Goal: Task Accomplishment & Management: Use online tool/utility

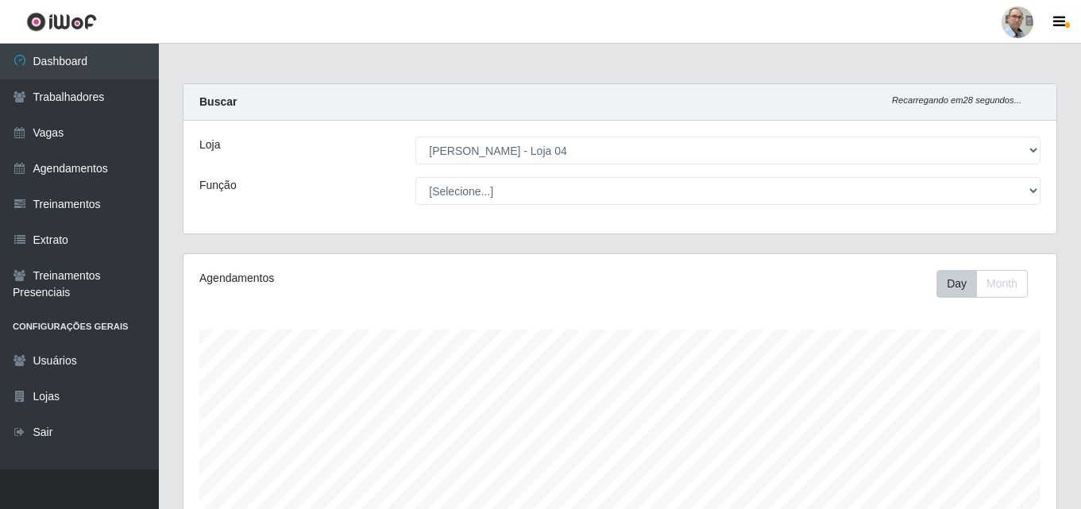
select select "251"
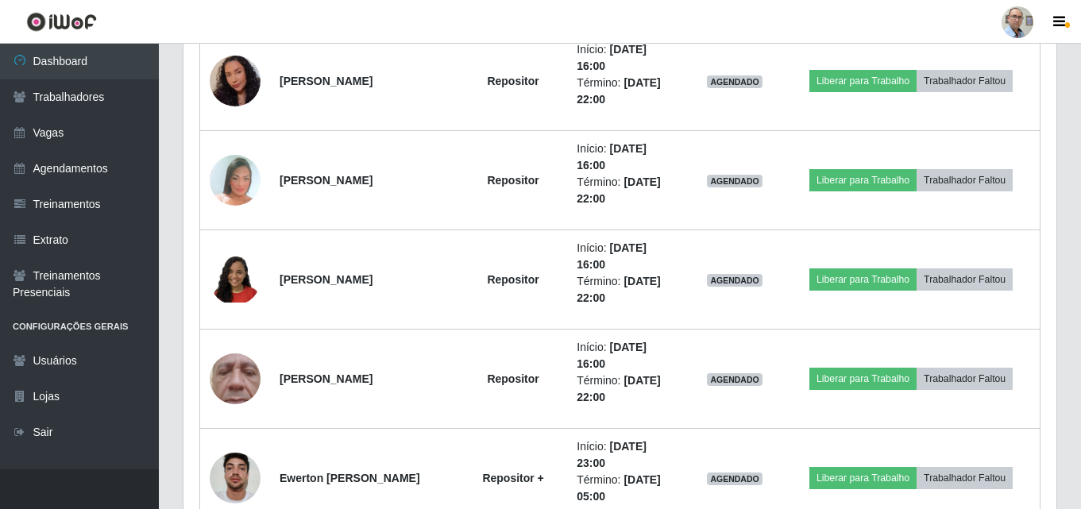
scroll to position [1375, 0]
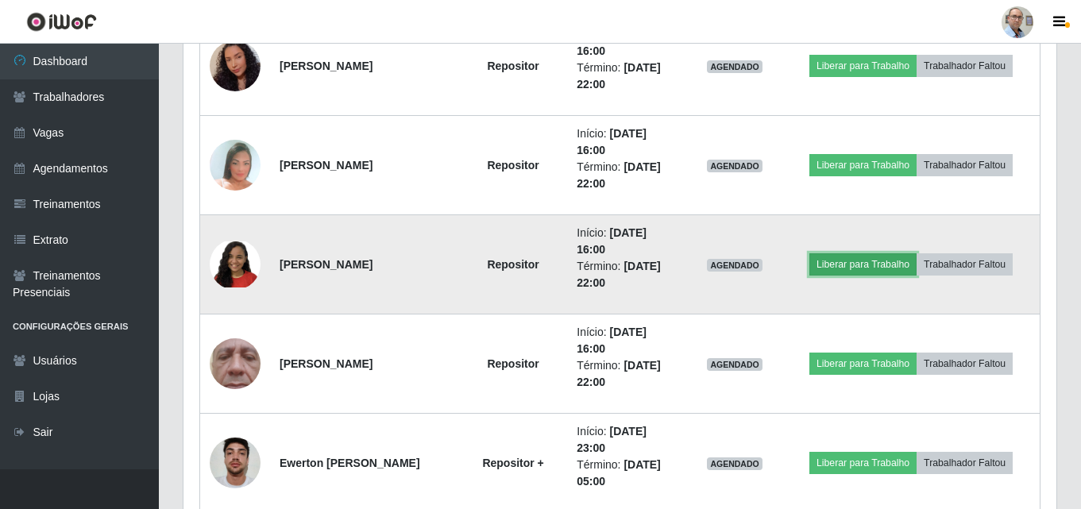
click at [847, 265] on button "Liberar para Trabalho" at bounding box center [862, 264] width 107 height 22
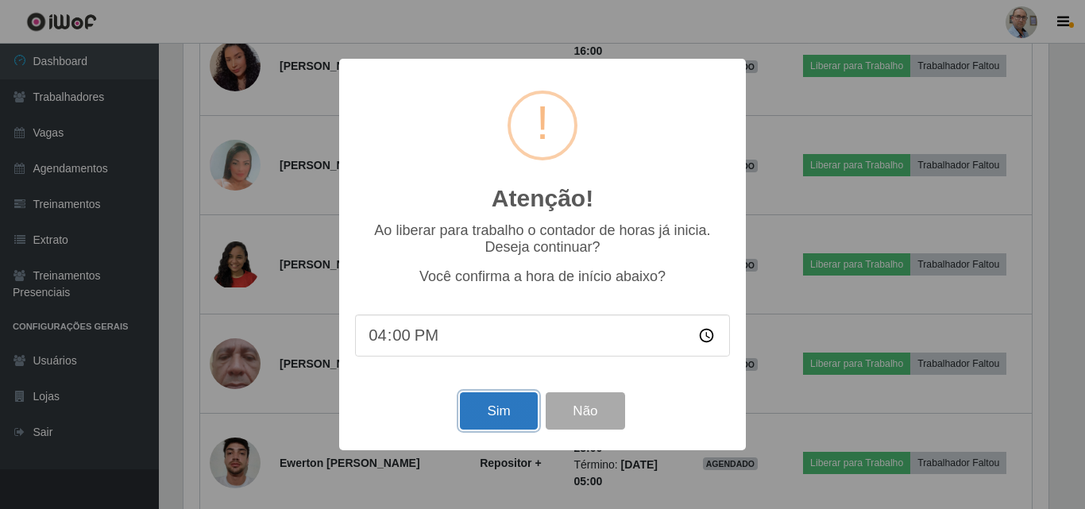
click at [515, 400] on button "Sim" at bounding box center [498, 410] width 77 height 37
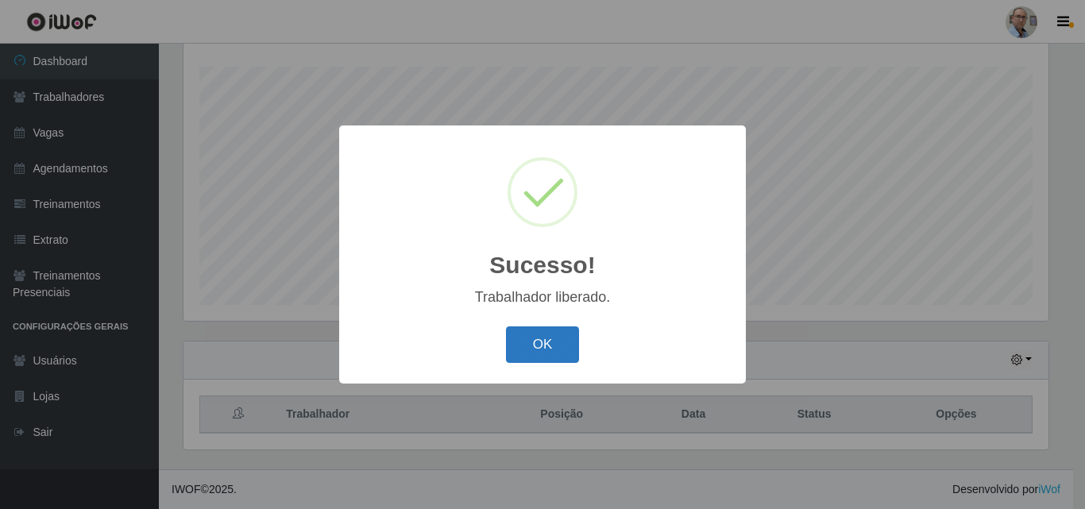
click at [562, 339] on button "OK" at bounding box center [543, 344] width 74 height 37
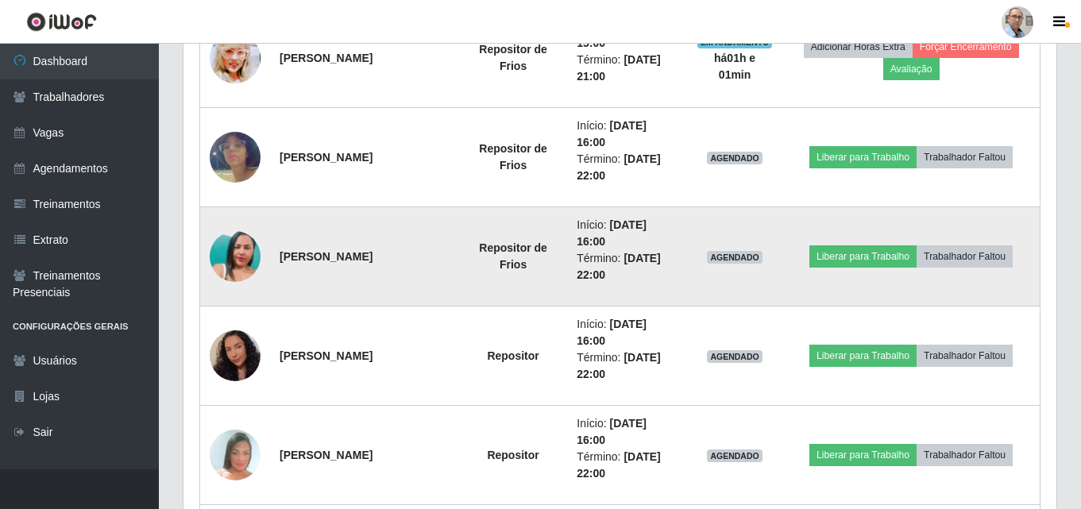
scroll to position [1057, 0]
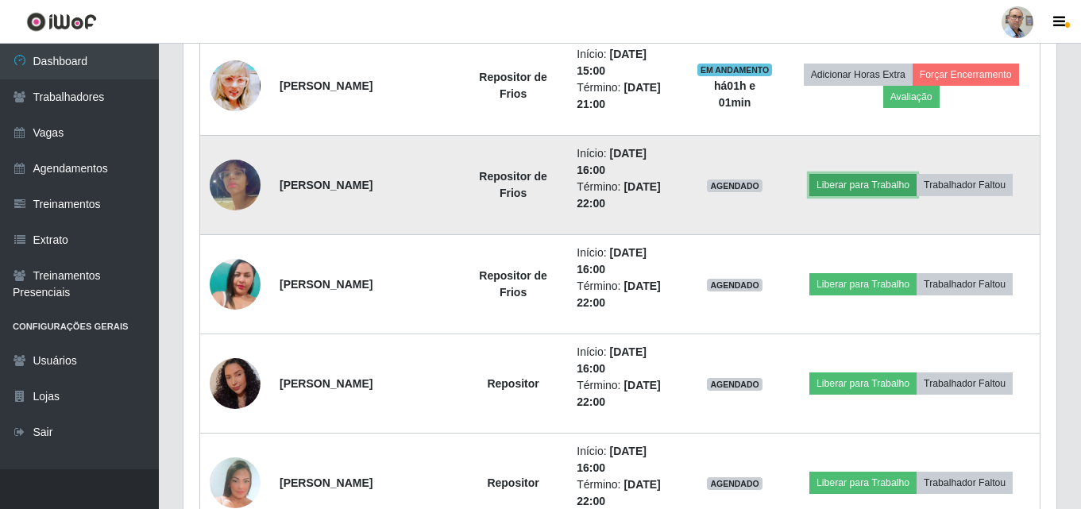
click at [855, 186] on button "Liberar para Trabalho" at bounding box center [862, 185] width 107 height 22
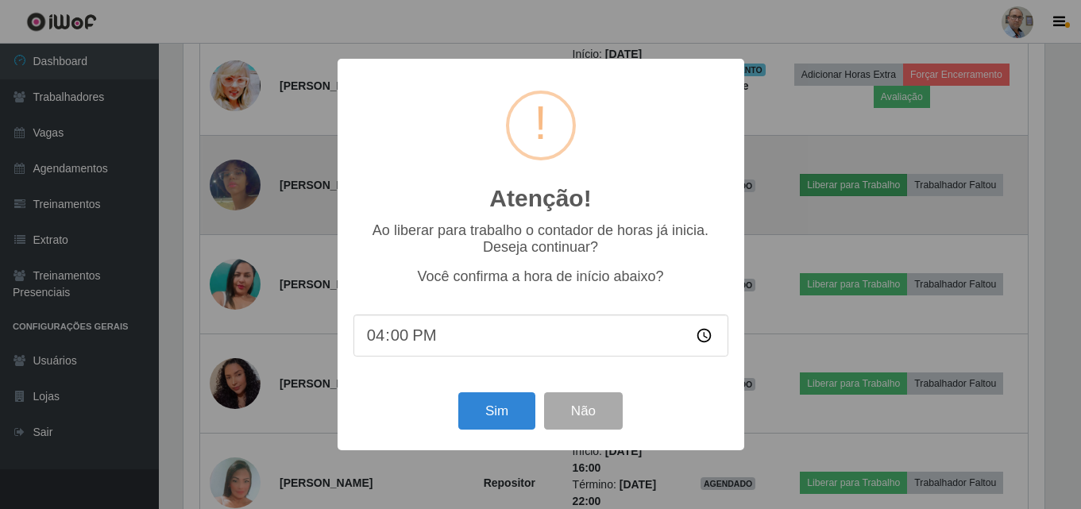
scroll to position [330, 865]
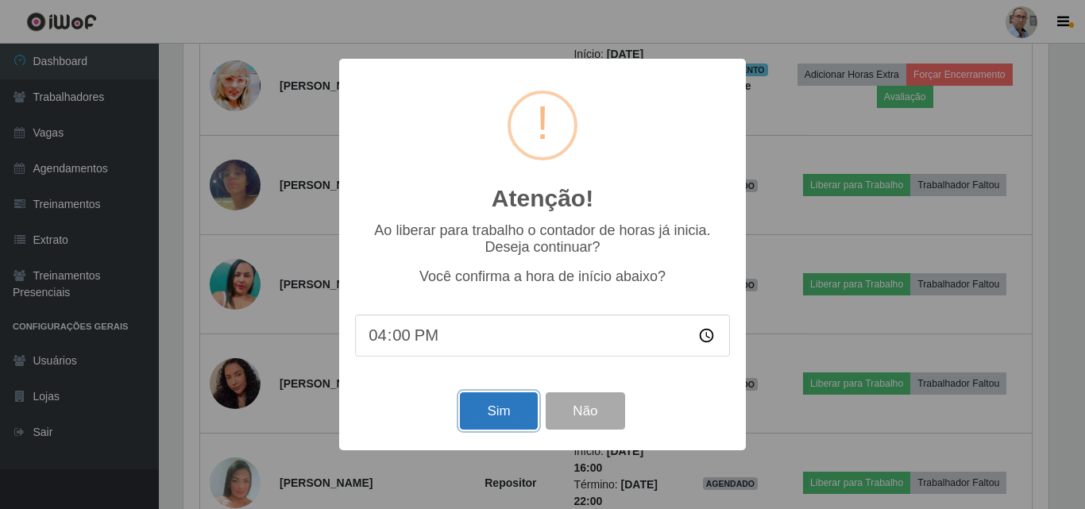
click at [518, 408] on button "Sim" at bounding box center [498, 410] width 77 height 37
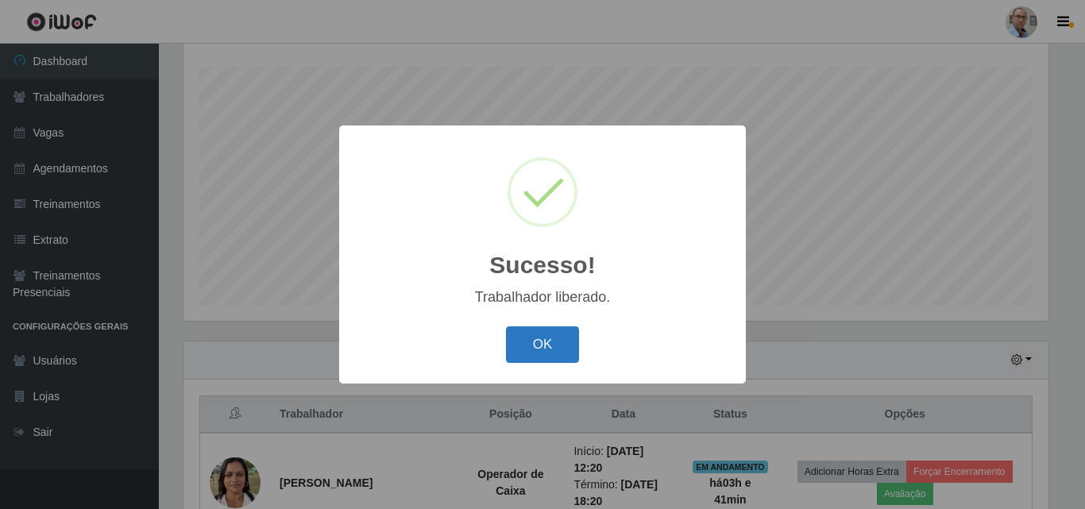
click at [519, 346] on button "OK" at bounding box center [543, 344] width 74 height 37
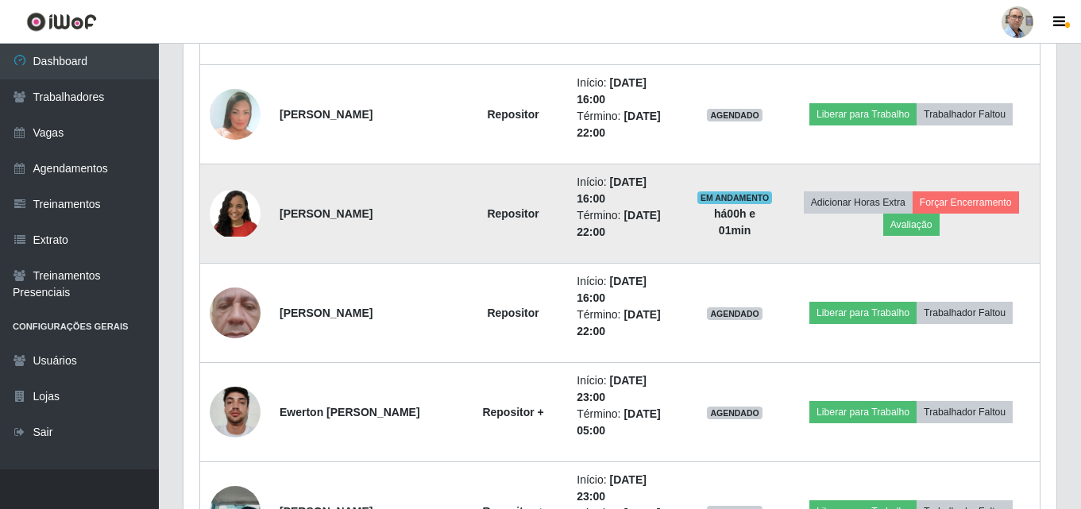
scroll to position [1454, 0]
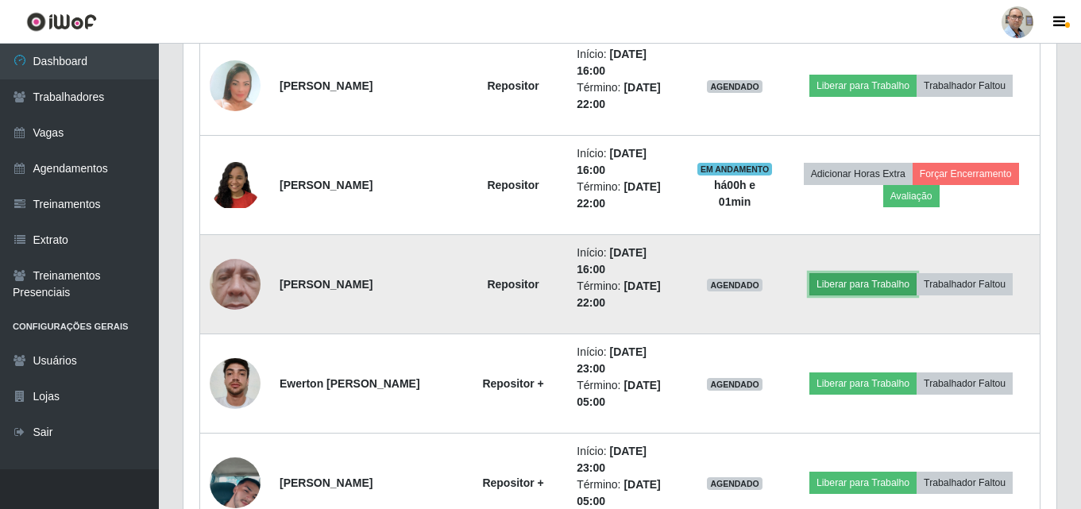
click at [889, 283] on button "Liberar para Trabalho" at bounding box center [862, 284] width 107 height 22
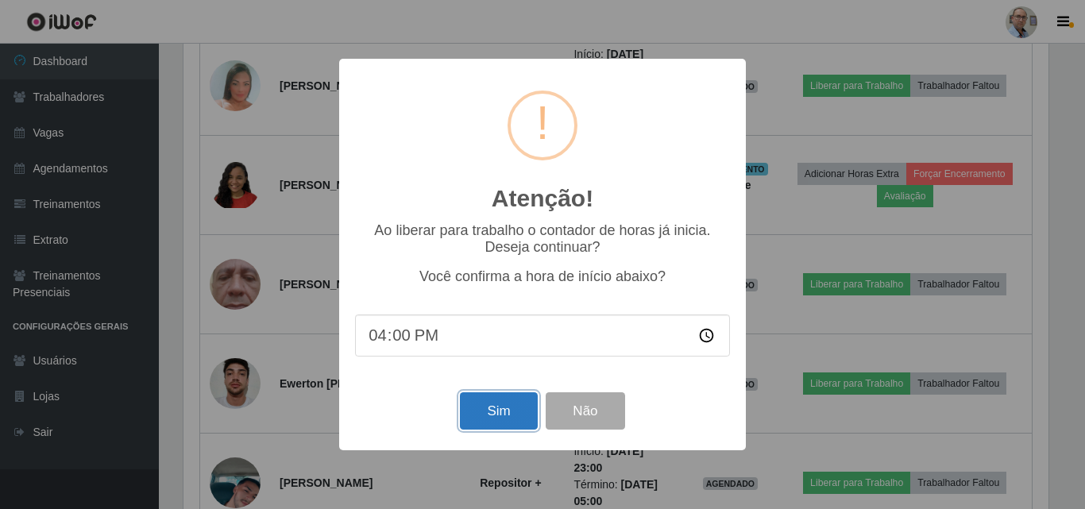
click at [498, 424] on button "Sim" at bounding box center [498, 410] width 77 height 37
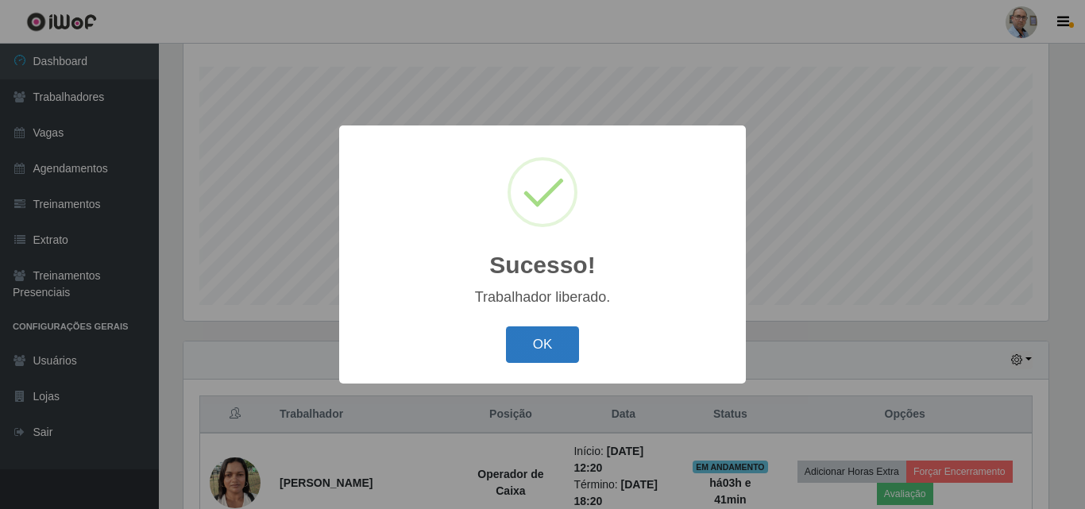
click at [541, 345] on button "OK" at bounding box center [543, 344] width 74 height 37
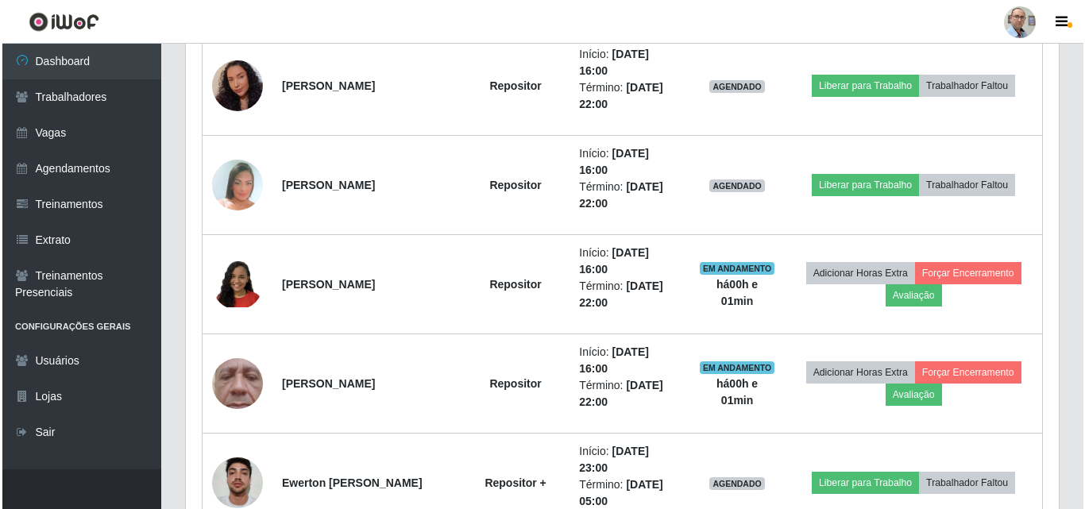
scroll to position [1275, 0]
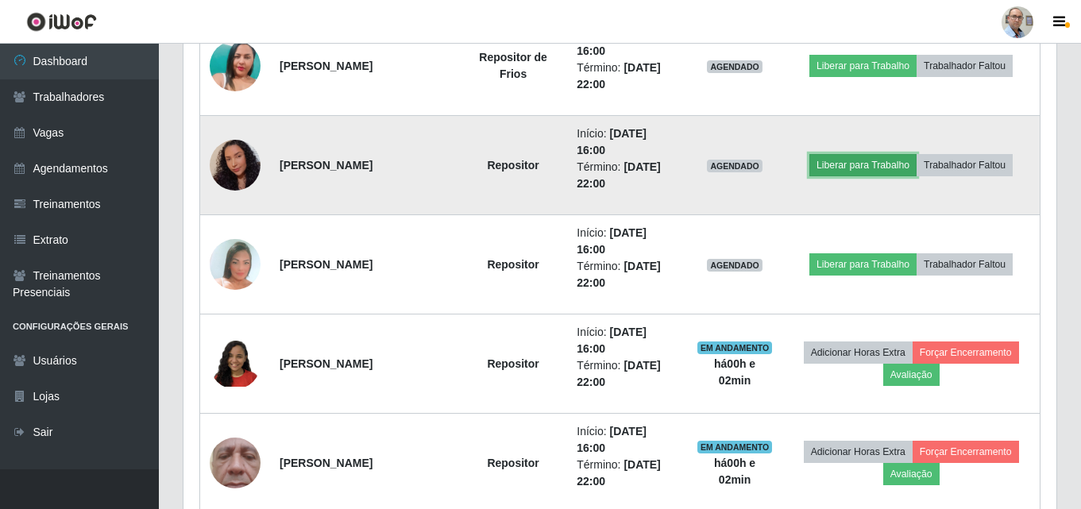
click at [851, 166] on button "Liberar para Trabalho" at bounding box center [862, 165] width 107 height 22
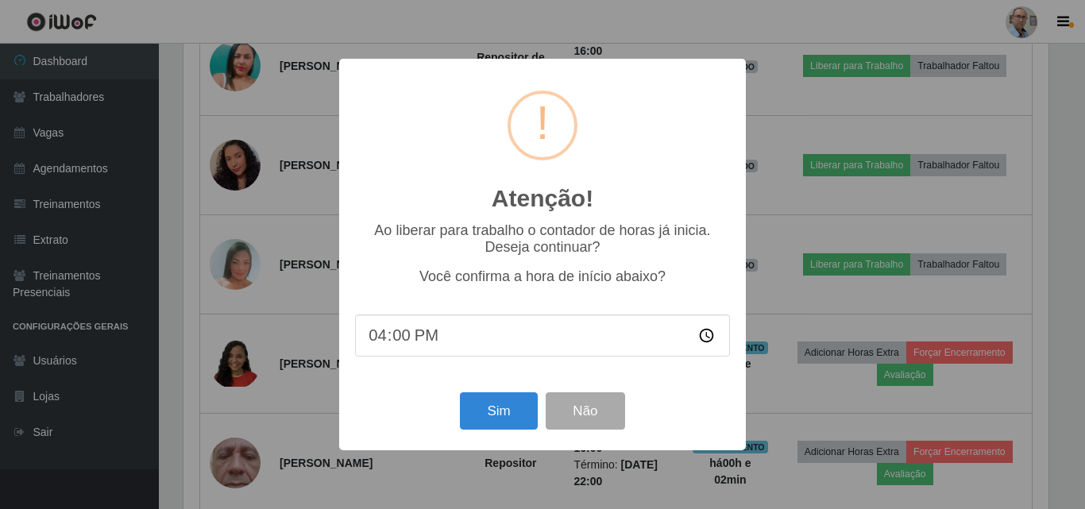
scroll to position [0, 0]
click at [498, 417] on button "Sim" at bounding box center [498, 410] width 77 height 37
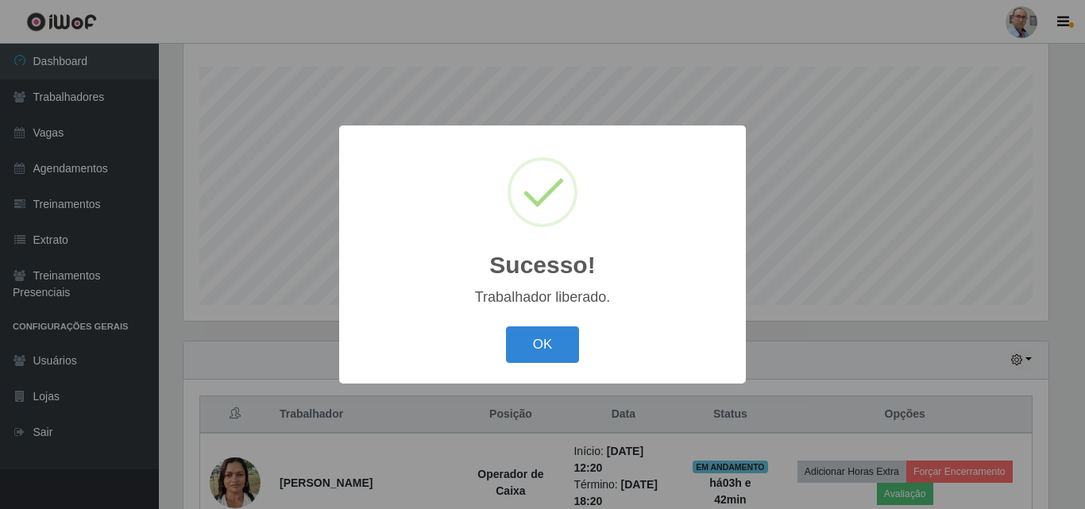
click at [506, 326] on button "OK" at bounding box center [543, 344] width 74 height 37
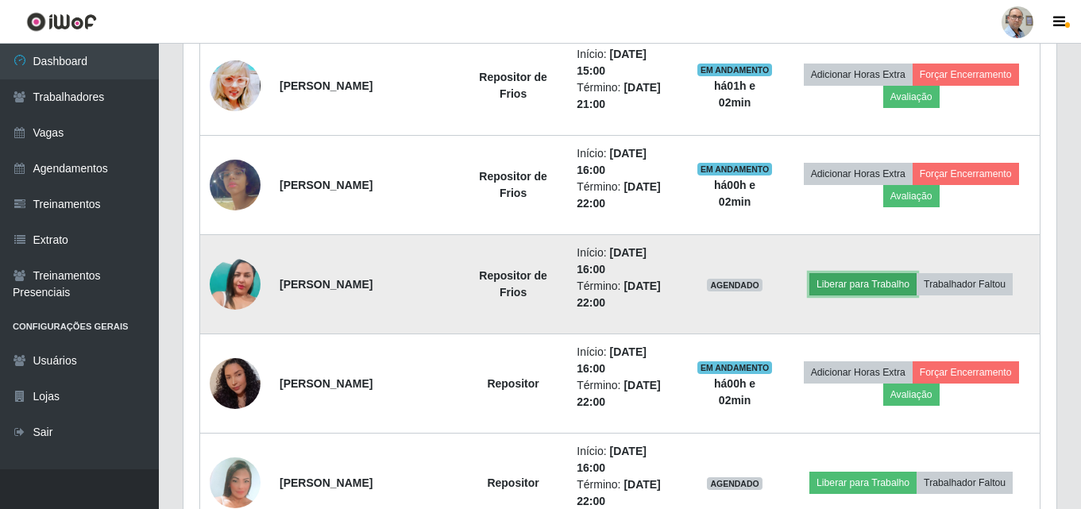
click at [862, 287] on button "Liberar para Trabalho" at bounding box center [862, 284] width 107 height 22
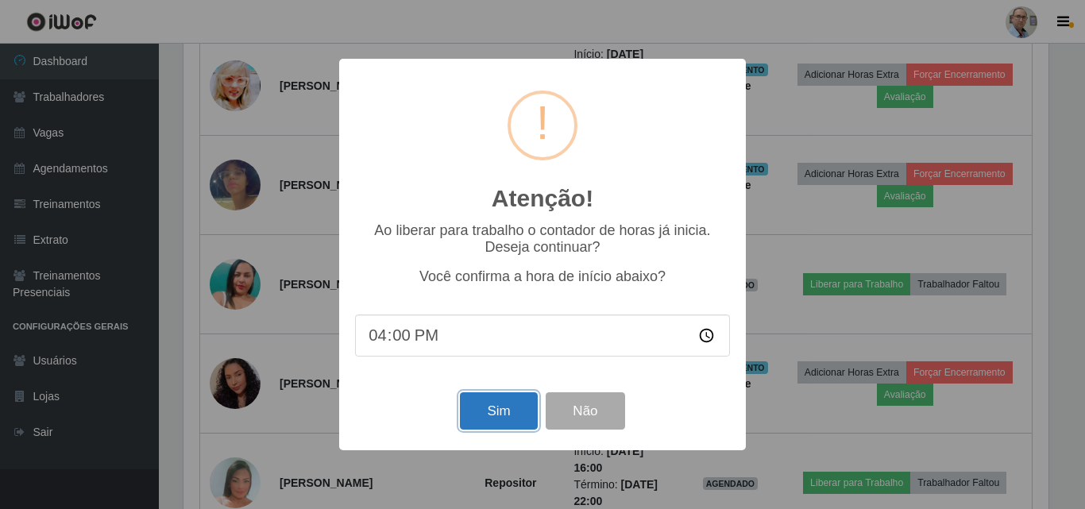
click at [503, 415] on button "Sim" at bounding box center [498, 410] width 77 height 37
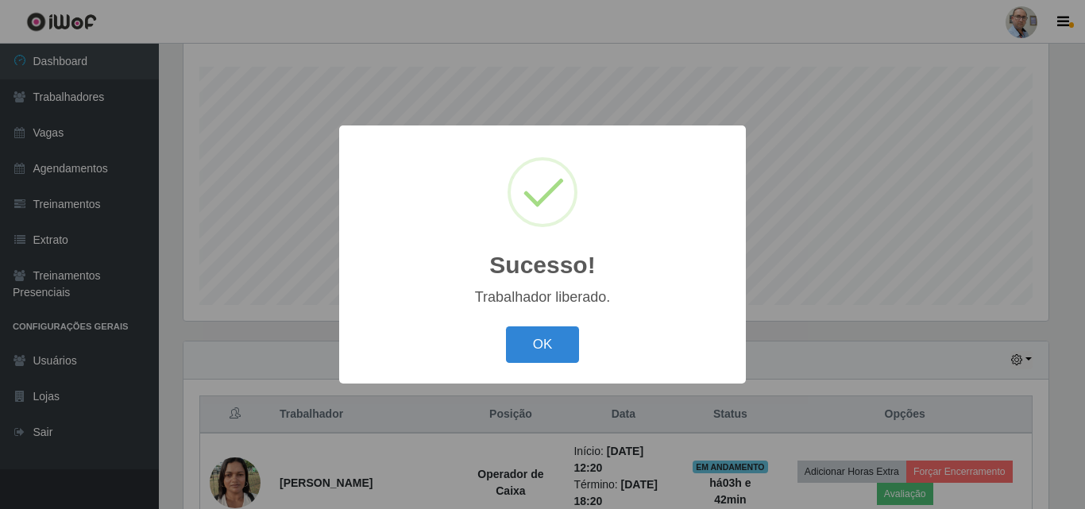
click at [506, 326] on button "OK" at bounding box center [543, 344] width 74 height 37
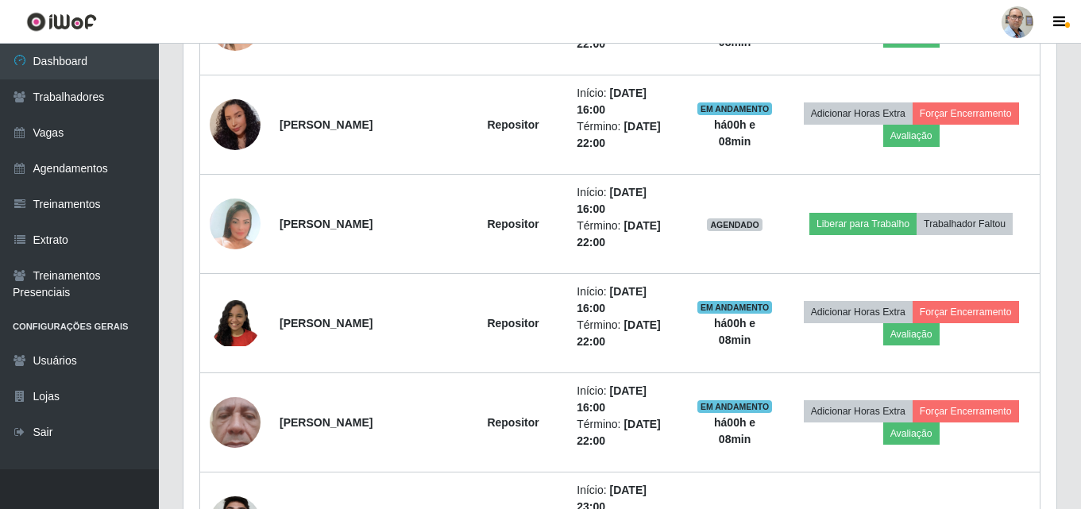
scroll to position [1275, 0]
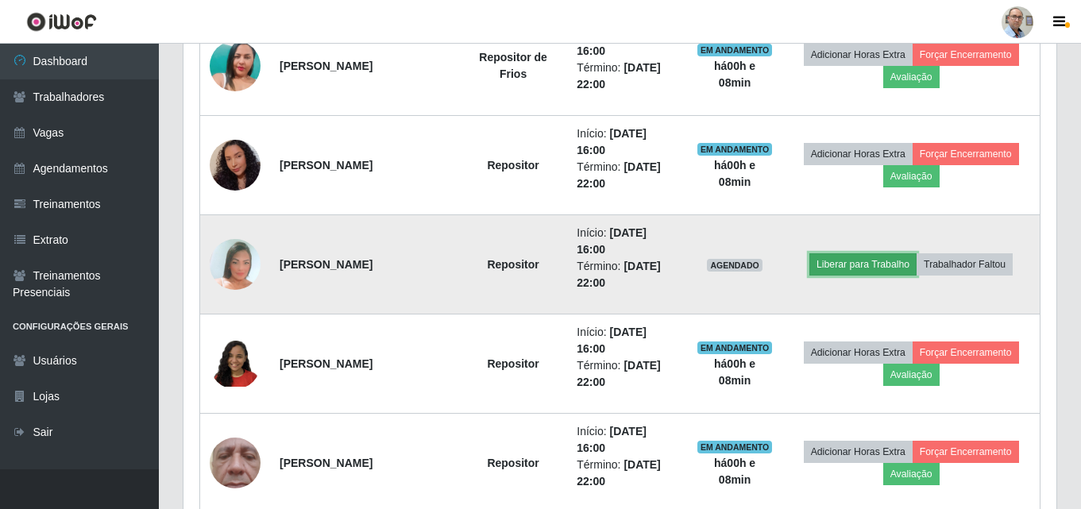
click at [856, 264] on button "Liberar para Trabalho" at bounding box center [862, 264] width 107 height 22
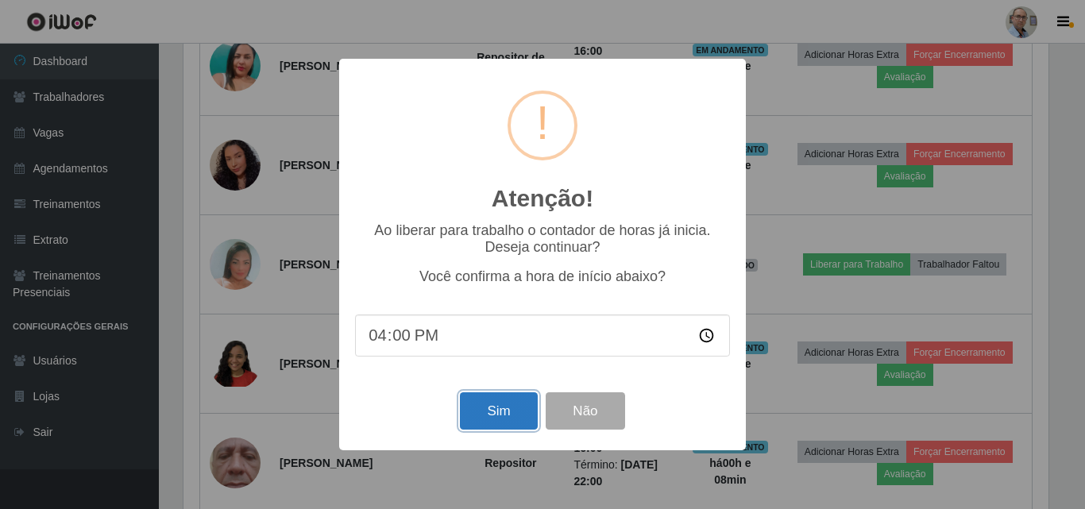
click at [511, 407] on button "Sim" at bounding box center [498, 410] width 77 height 37
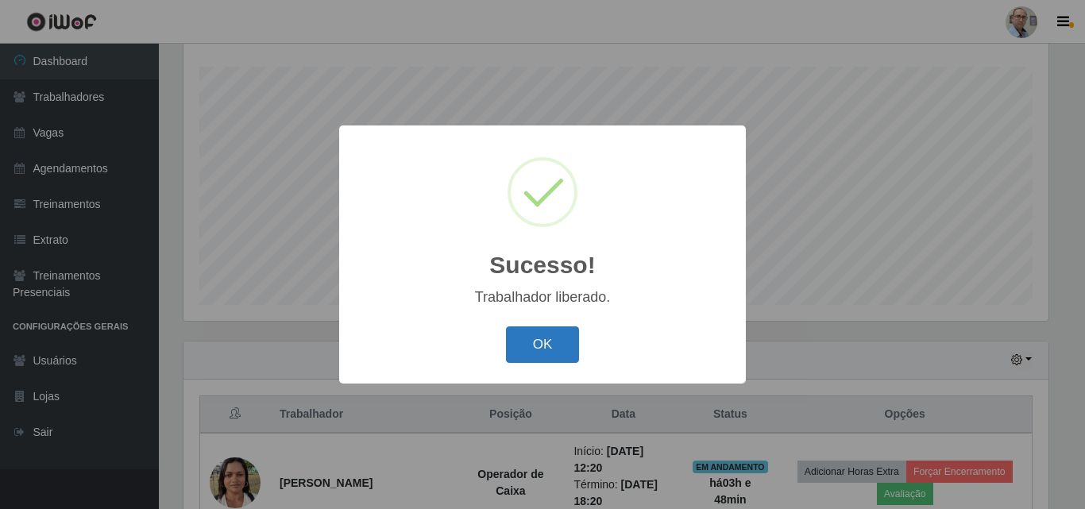
click at [515, 343] on button "OK" at bounding box center [543, 344] width 74 height 37
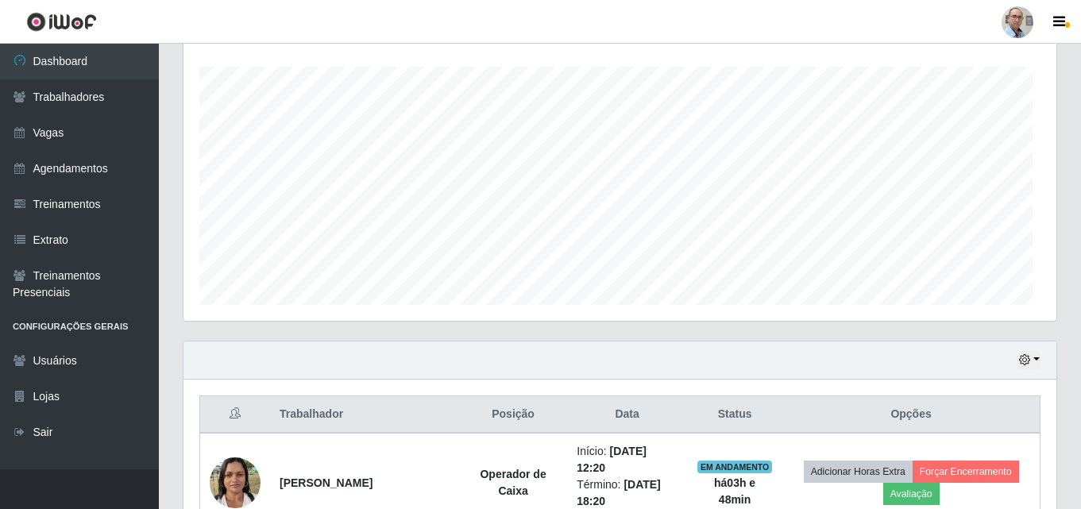
scroll to position [330, 873]
